Goal: Communication & Community: Answer question/provide support

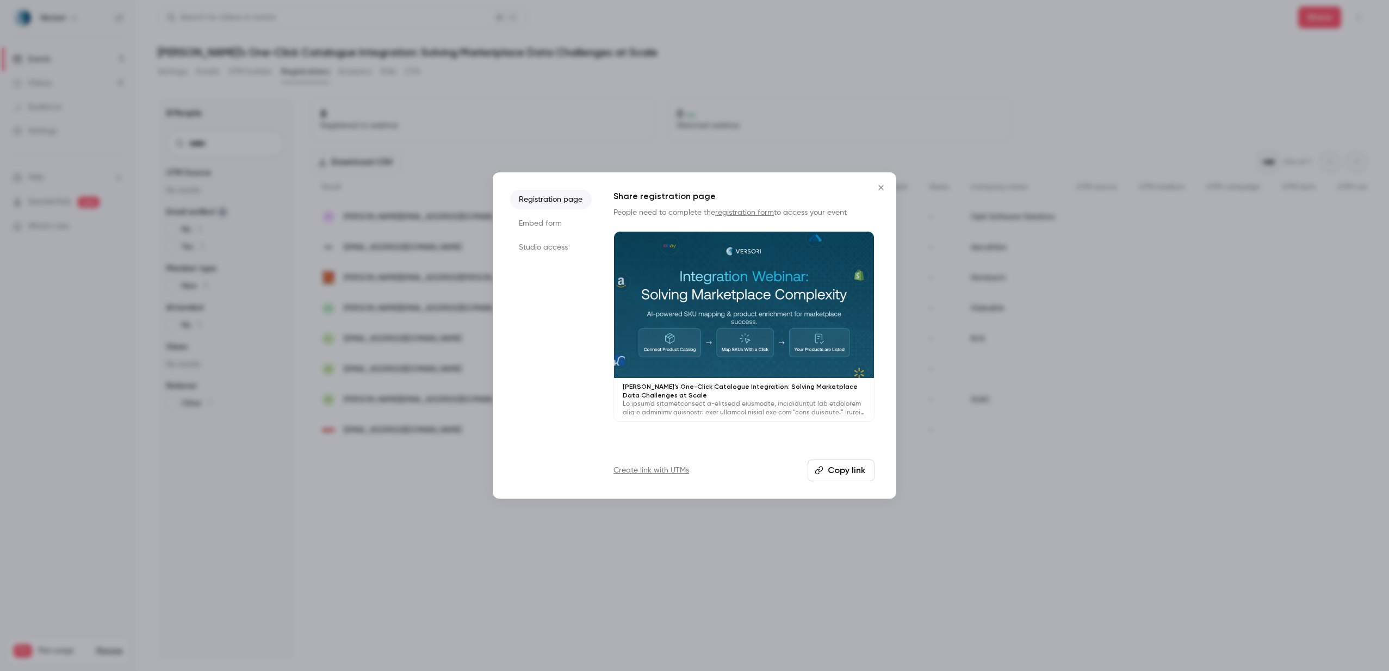
click at [833, 478] on button "Copy link" at bounding box center [840, 470] width 67 height 22
click at [1110, 110] on div at bounding box center [694, 335] width 1389 height 671
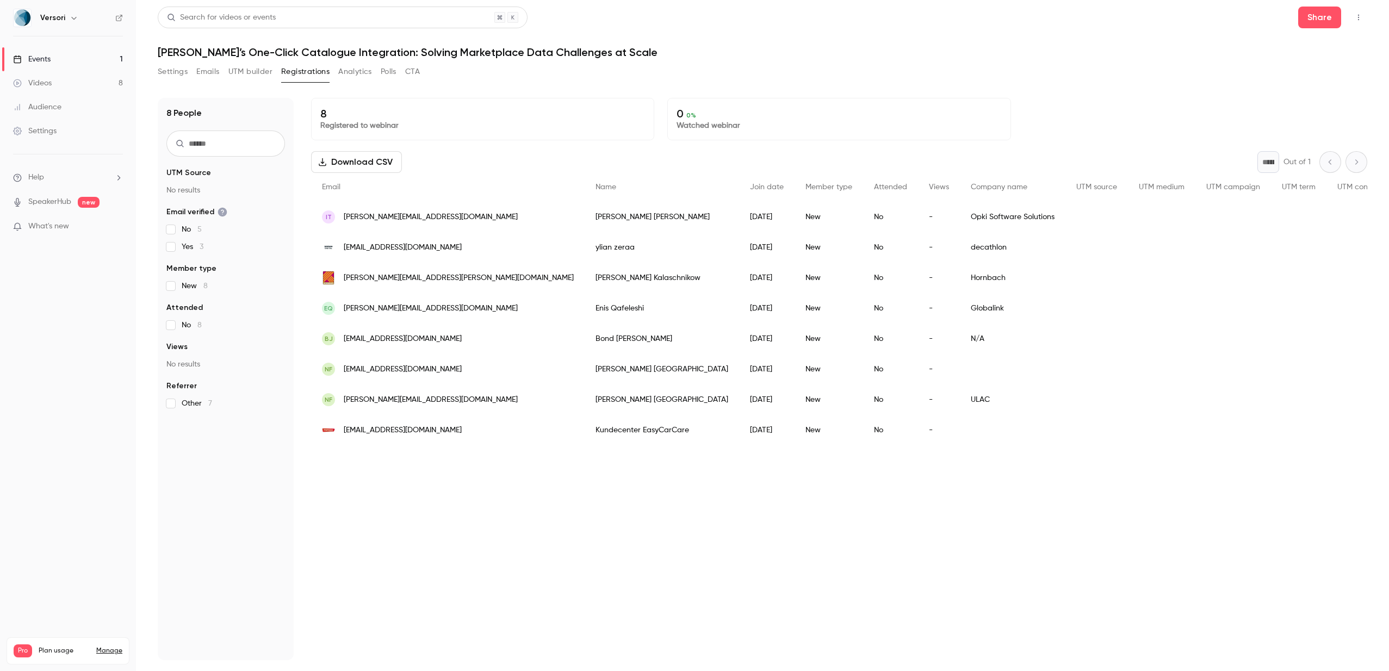
click at [584, 245] on div "ylian zeraa" at bounding box center [661, 247] width 154 height 30
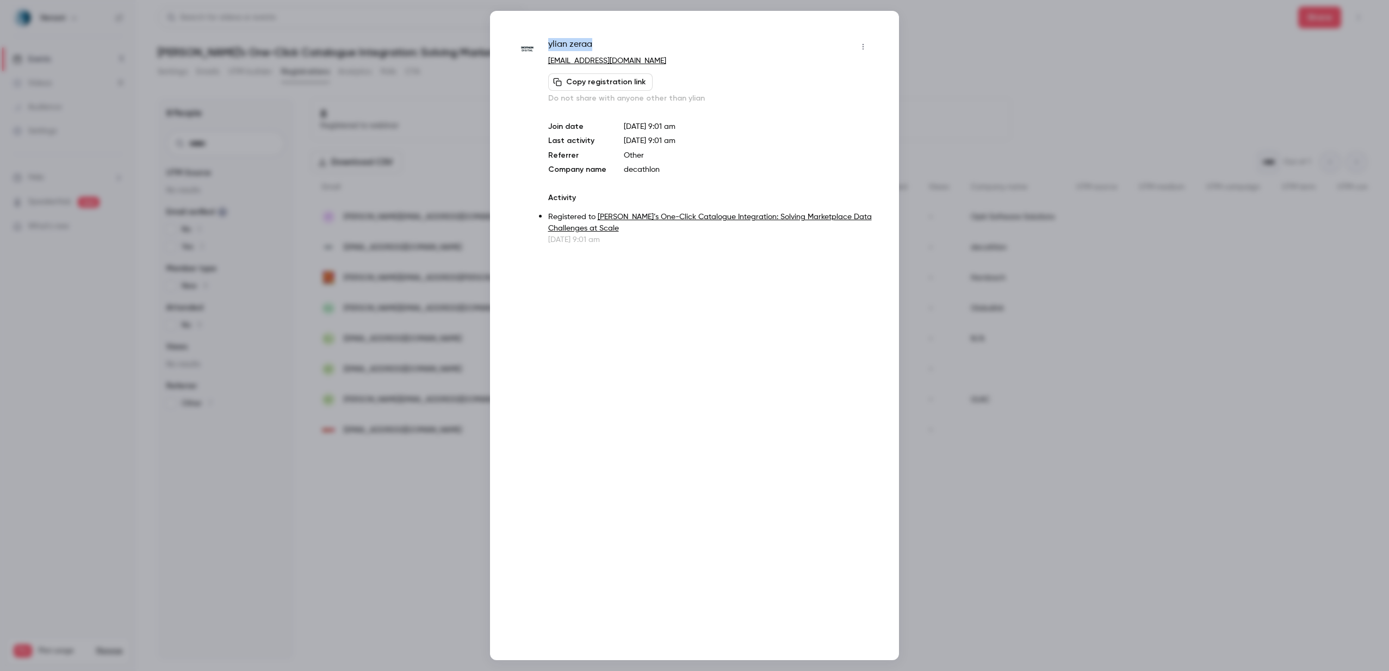
drag, startPoint x: 613, startPoint y: 44, endPoint x: 543, endPoint y: 44, distance: 70.1
click at [543, 44] on div "ylian zeraa [EMAIL_ADDRESS][DOMAIN_NAME] Copy registration link Do not share wi…" at bounding box center [694, 141] width 354 height 207
copy span "ylian zeraa"
click at [469, 98] on div at bounding box center [694, 335] width 1389 height 671
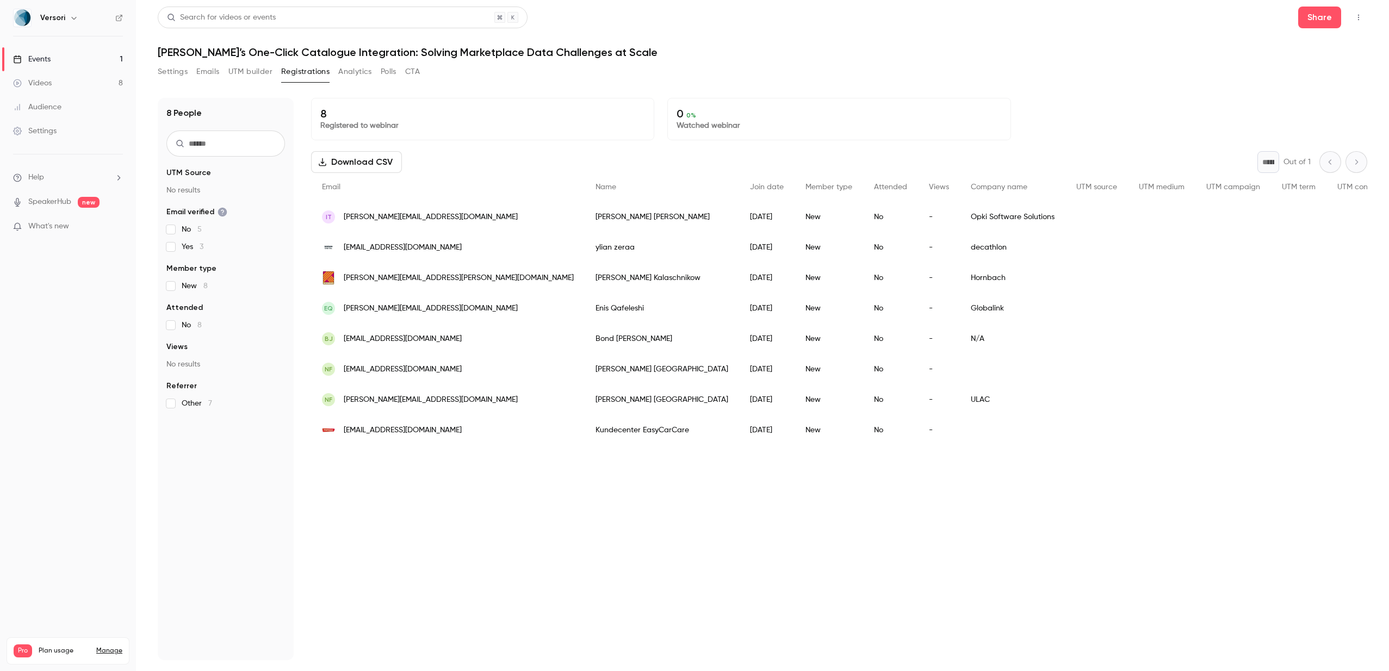
click at [584, 211] on div "[PERSON_NAME]" at bounding box center [661, 217] width 154 height 30
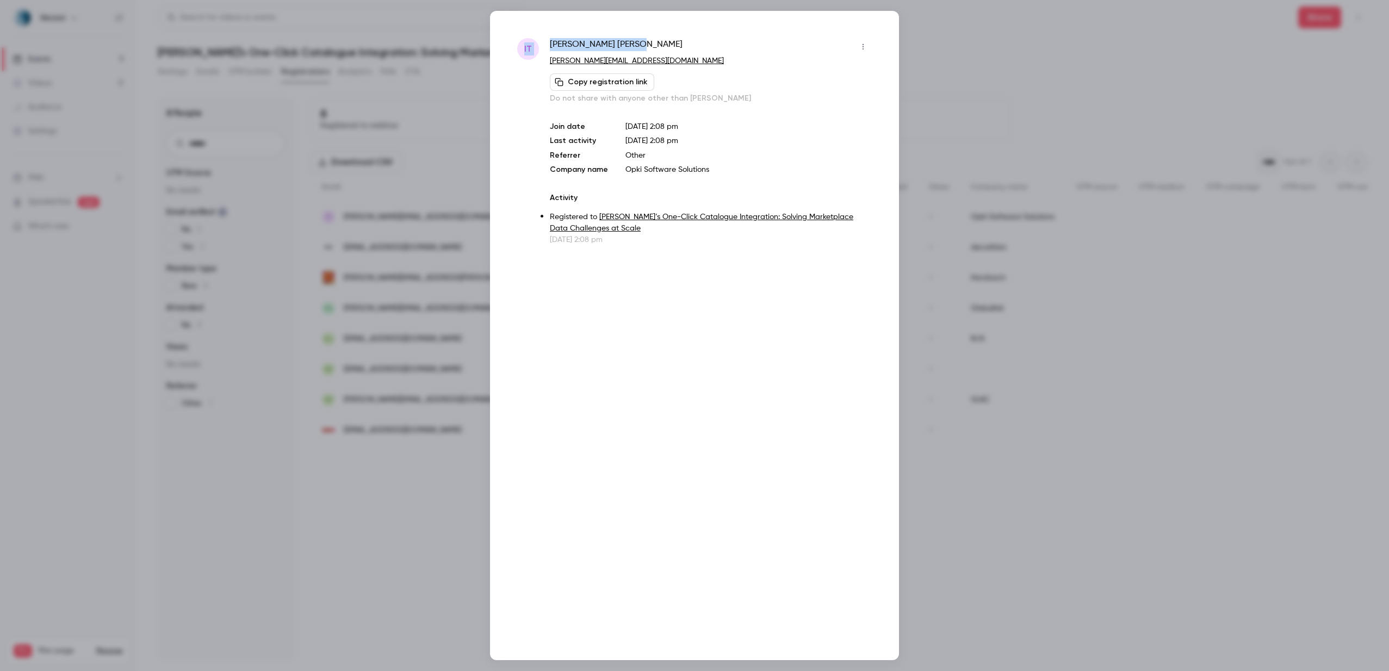
drag, startPoint x: 606, startPoint y: 42, endPoint x: 542, endPoint y: 42, distance: 64.2
click at [542, 42] on div "IT [PERSON_NAME] [PERSON_NAME][EMAIL_ADDRESS][DOMAIN_NAME] Copy registration li…" at bounding box center [694, 141] width 354 height 207
copy div "IT [PERSON_NAME]"
click at [456, 111] on div at bounding box center [694, 335] width 1389 height 671
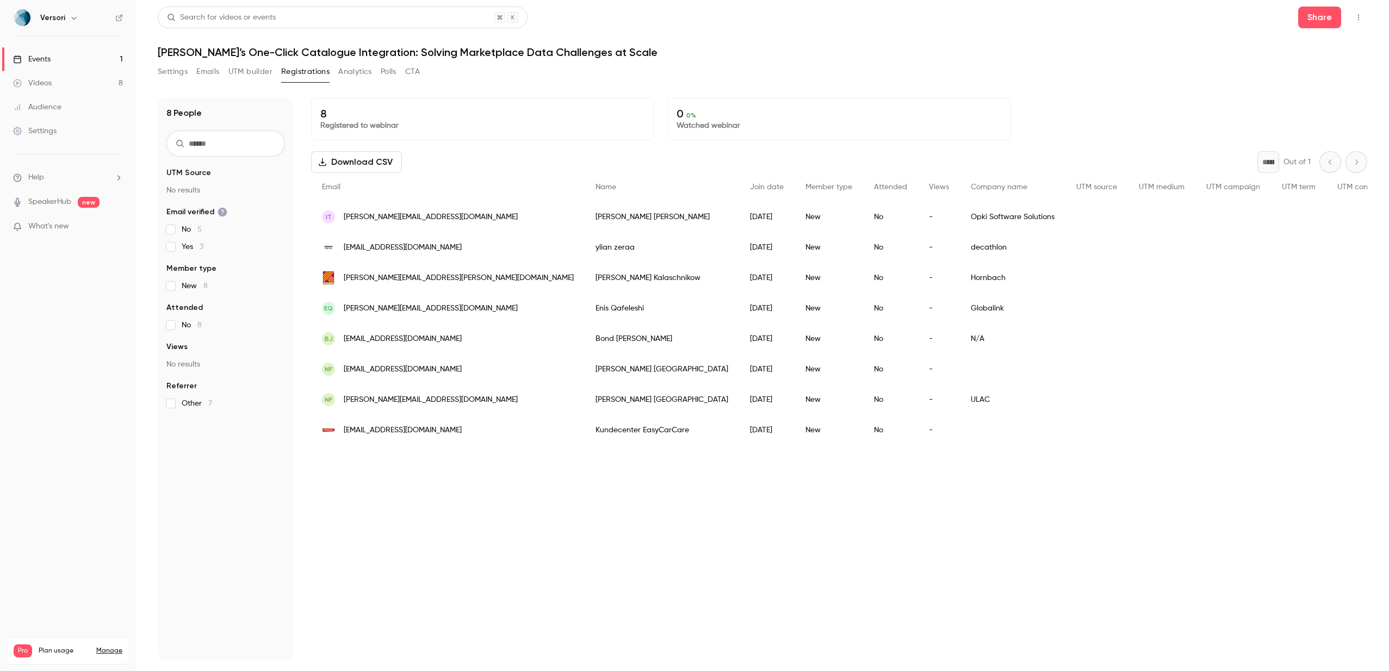
click at [584, 276] on div "[PERSON_NAME]" at bounding box center [661, 278] width 154 height 30
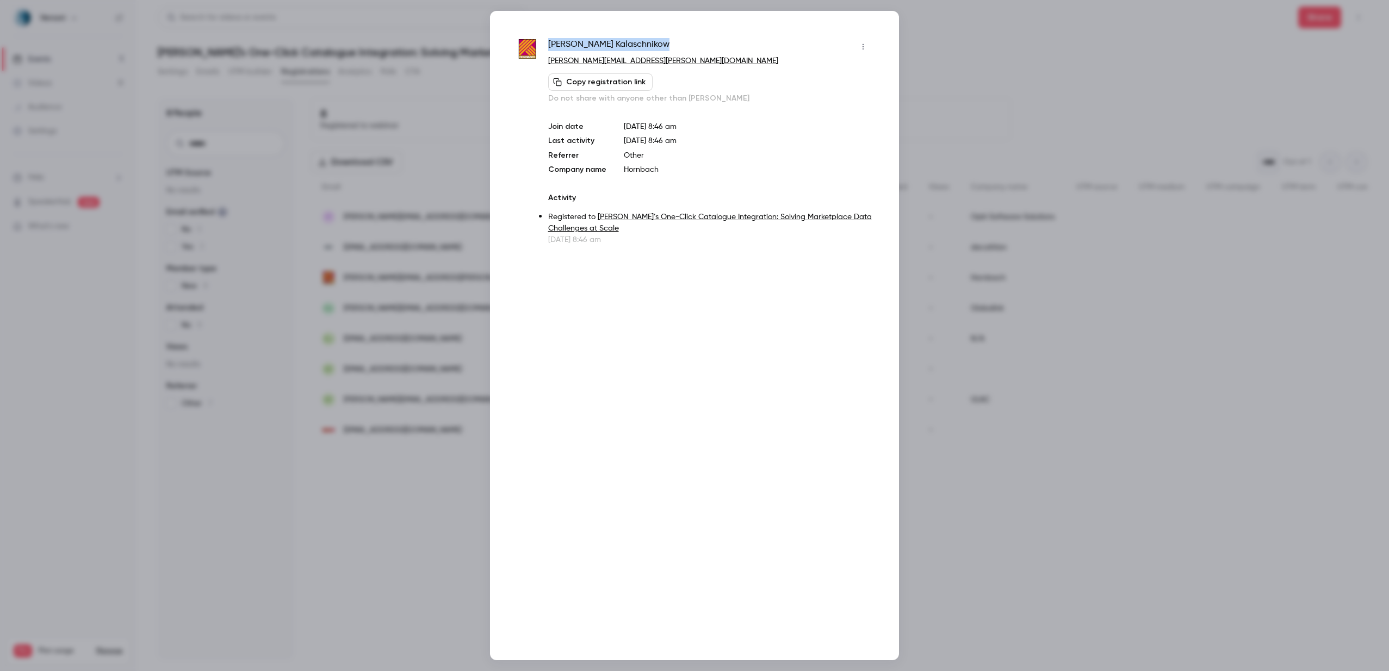
drag, startPoint x: 650, startPoint y: 45, endPoint x: 550, endPoint y: 43, distance: 99.5
click at [550, 43] on div "[PERSON_NAME]" at bounding box center [709, 46] width 323 height 17
copy span "[PERSON_NAME]"
click at [452, 116] on div at bounding box center [694, 335] width 1389 height 671
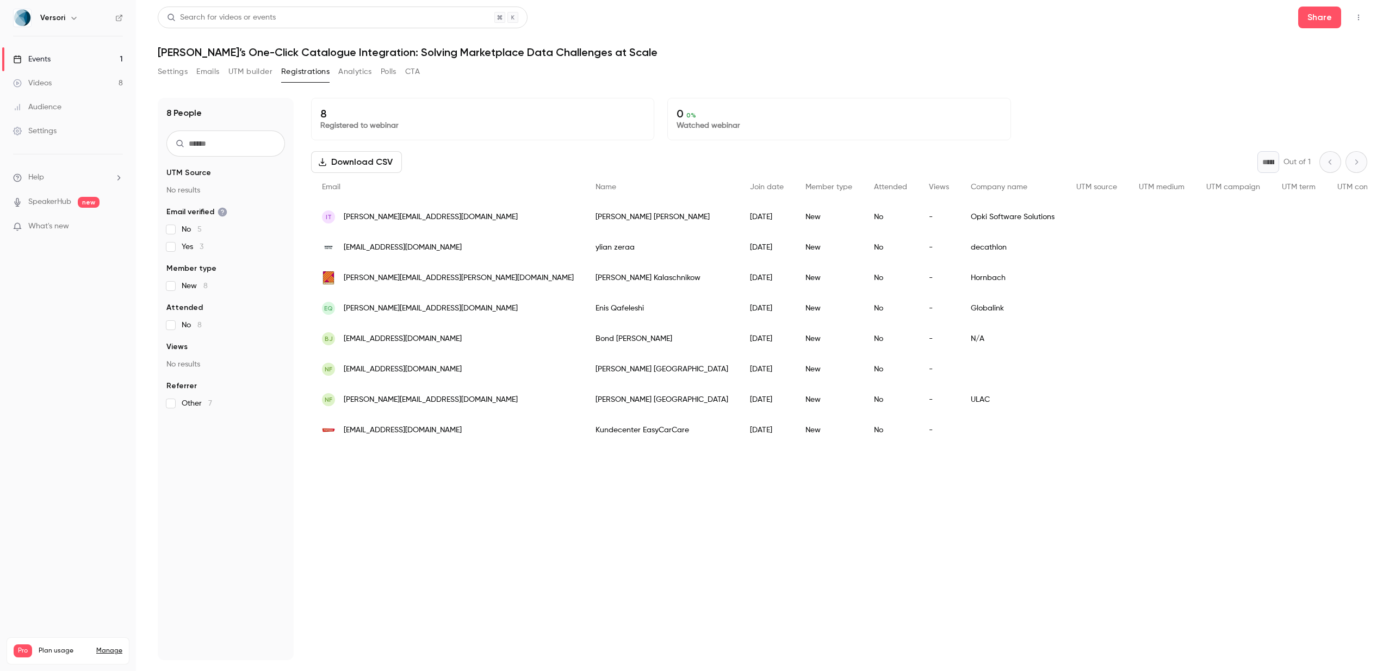
click at [584, 309] on div "[PERSON_NAME] Qafeleshi" at bounding box center [661, 308] width 154 height 30
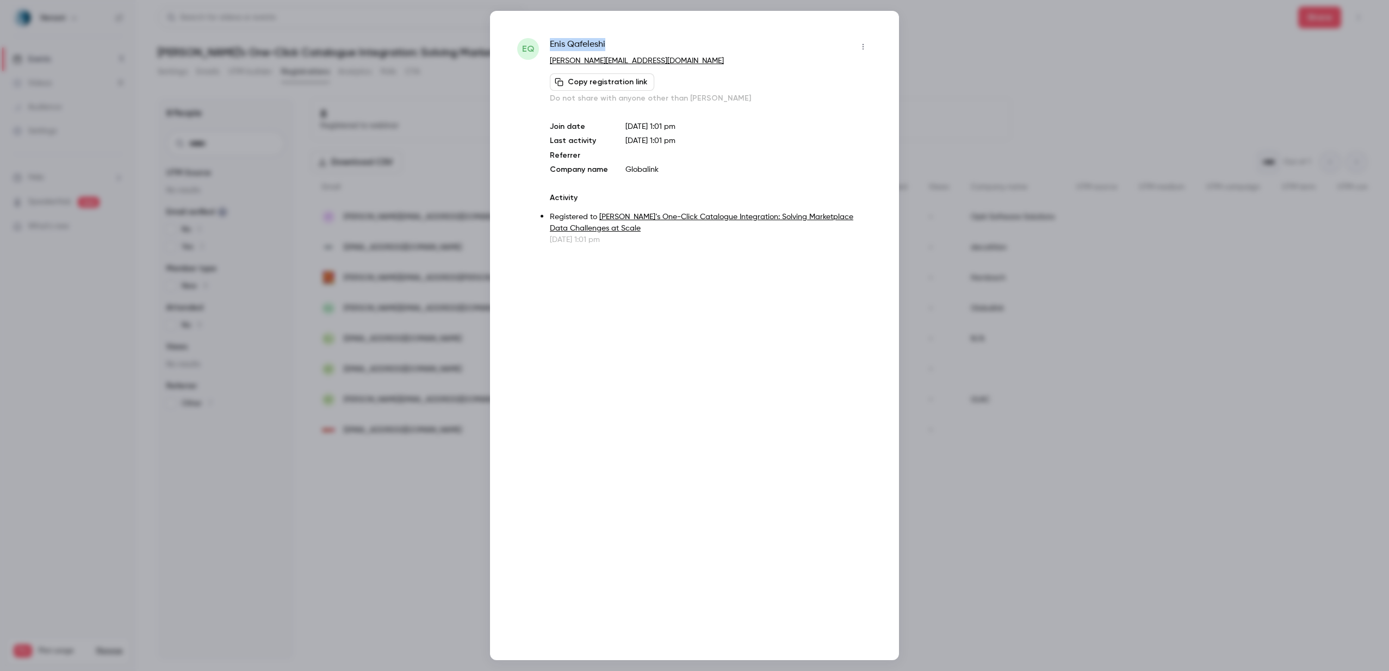
drag, startPoint x: 622, startPoint y: 41, endPoint x: 548, endPoint y: 40, distance: 73.9
click at [548, 40] on div "EQ [PERSON_NAME] Qafeleshi [PERSON_NAME][EMAIL_ADDRESS][DOMAIN_NAME] Copy regis…" at bounding box center [694, 141] width 354 height 207
copy span "[PERSON_NAME] Qafeleshi"
click at [432, 151] on div at bounding box center [694, 335] width 1389 height 671
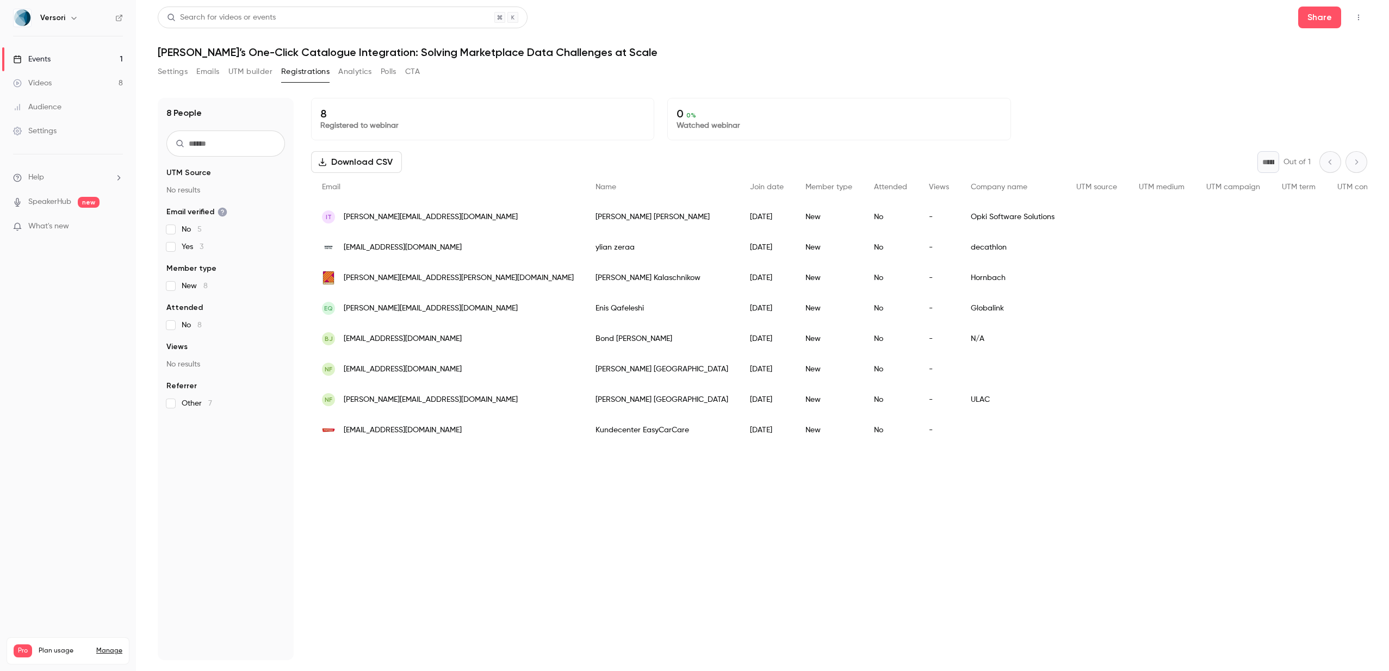
click at [402, 340] on span "[EMAIL_ADDRESS][DOMAIN_NAME]" at bounding box center [403, 338] width 118 height 11
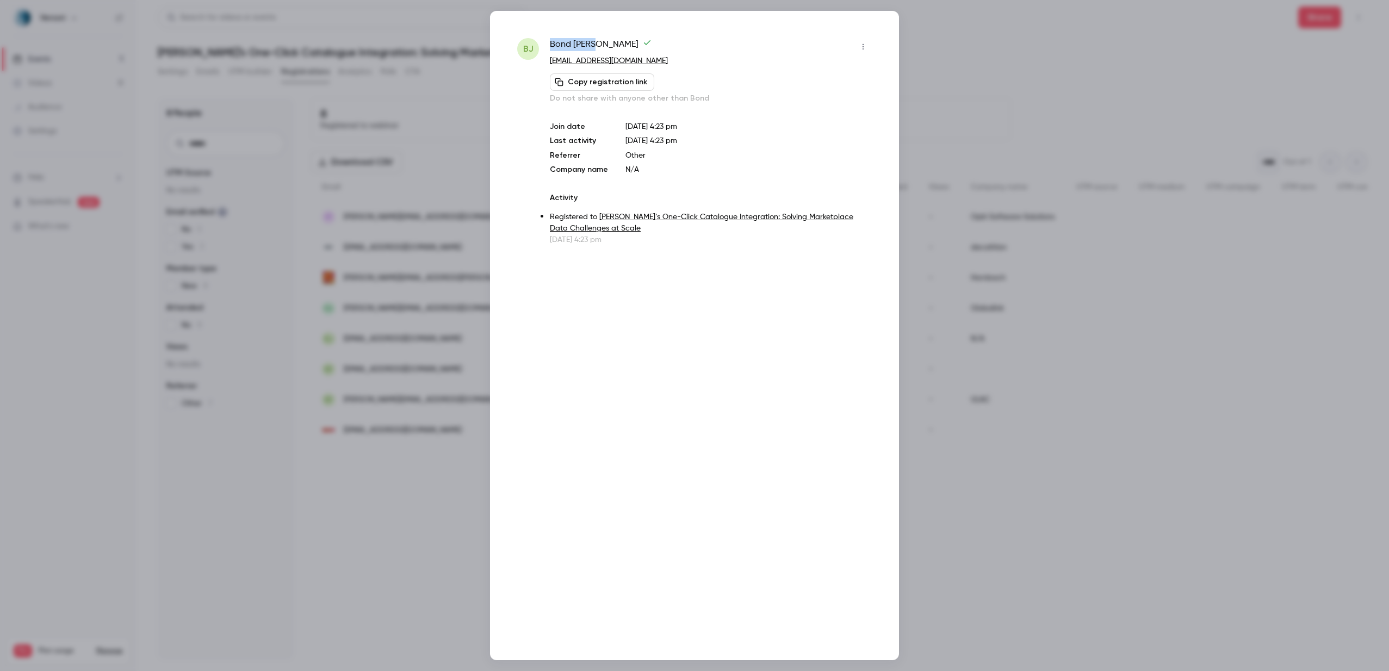
drag, startPoint x: 599, startPoint y: 44, endPoint x: 551, endPoint y: 44, distance: 48.4
click at [551, 44] on span "[PERSON_NAME]" at bounding box center [601, 46] width 102 height 17
copy span "[PERSON_NAME]"
click at [415, 190] on div at bounding box center [694, 335] width 1389 height 671
